Goal: Transaction & Acquisition: Purchase product/service

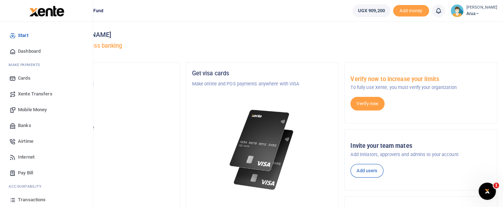
click at [40, 109] on span "Mobile Money" at bounding box center [32, 109] width 29 height 7
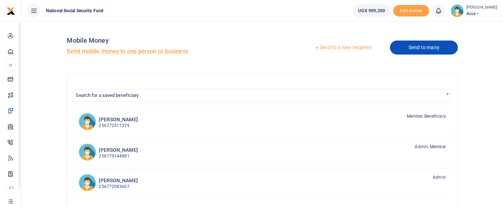
click at [423, 53] on link "Send to many" at bounding box center [423, 48] width 67 height 14
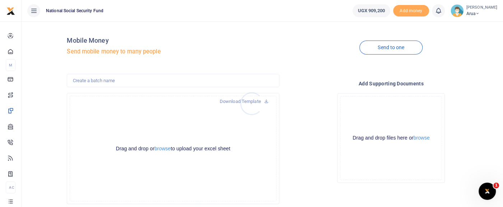
click at [396, 49] on div at bounding box center [251, 103] width 503 height 207
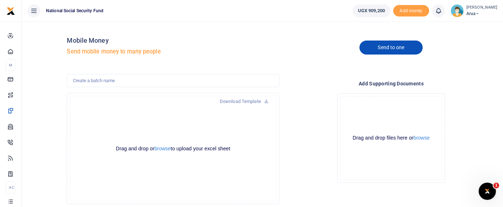
click at [391, 48] on link "Send to one" at bounding box center [390, 48] width 63 height 14
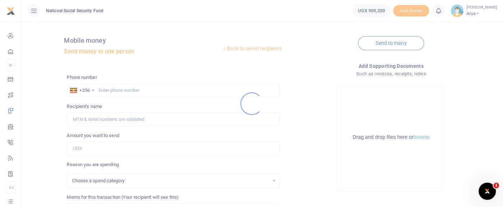
select select
click at [107, 90] on div at bounding box center [251, 103] width 503 height 207
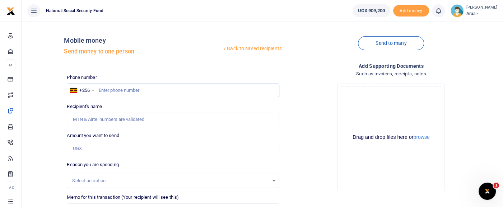
click at [110, 89] on input "text" at bounding box center [173, 91] width 212 height 14
type input "778088281"
type input "[PERSON_NAME]"
type input "778088281"
drag, startPoint x: 98, startPoint y: 152, endPoint x: 98, endPoint y: 148, distance: 4.3
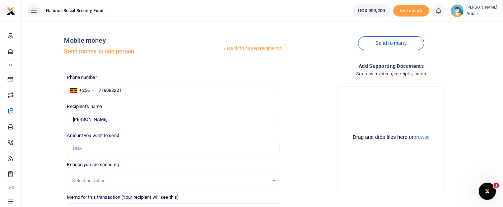
click at [98, 152] on input "Amount you want to send" at bounding box center [173, 149] width 212 height 14
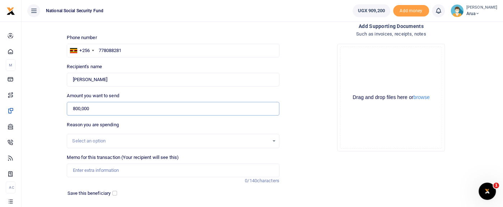
type input "800,000"
click at [126, 144] on div "Select an option" at bounding box center [170, 140] width 196 height 7
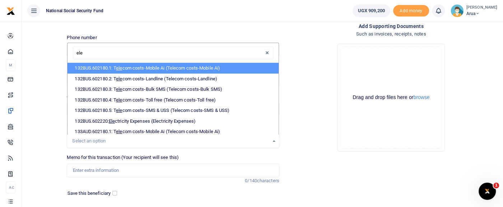
type input "elec"
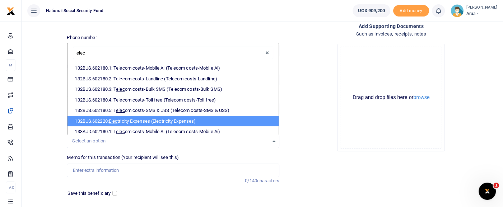
click at [142, 118] on li "132BUS.602220: Elec tricity Expenses (Electricity Expenses)" at bounding box center [172, 121] width 211 height 11
select select "244"
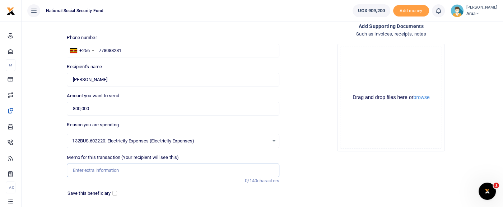
click at [101, 171] on input "Memo for this transaction (Your recipient will see this)" at bounding box center [173, 171] width 212 height 14
type input "Electricity for office"
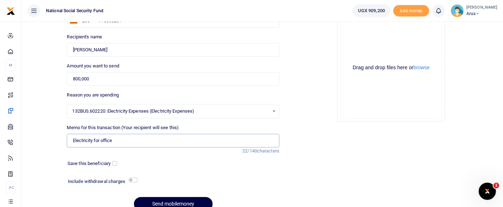
scroll to position [103, 0]
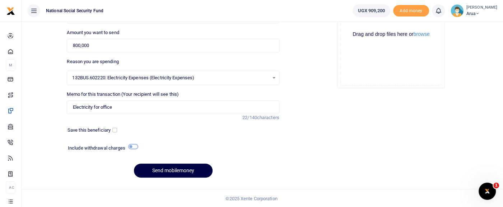
click at [132, 145] on input "checkbox" at bounding box center [132, 146] width 9 height 5
checkbox input "true"
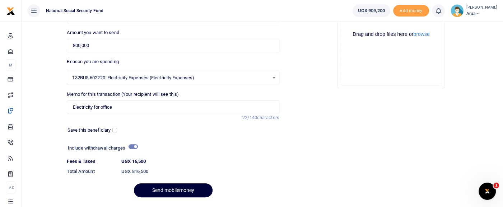
click at [182, 191] on button "Send mobilemoney" at bounding box center [173, 190] width 79 height 14
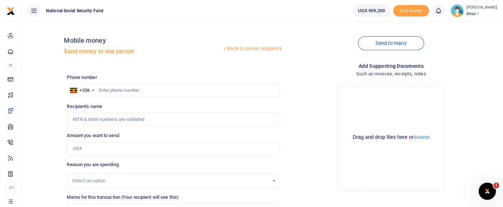
click at [366, 198] on div "Add supporting Documents Such as invoices, receipts, notes Drop your files here…" at bounding box center [391, 174] width 218 height 225
click at [60, 157] on div "Back to saved recipients Mobile money Send money to one person Send to many Pho…" at bounding box center [262, 156] width 476 height 259
